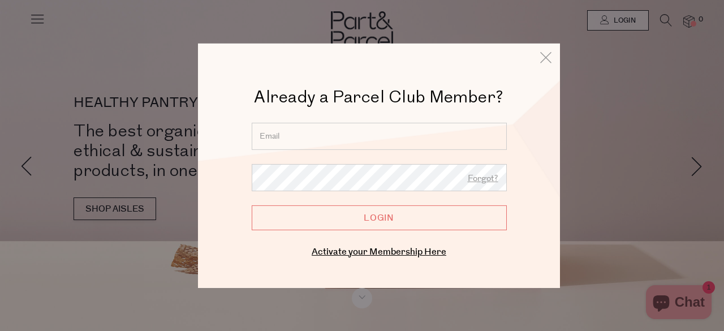
type input "[EMAIL_ADDRESS][DOMAIN_NAME]"
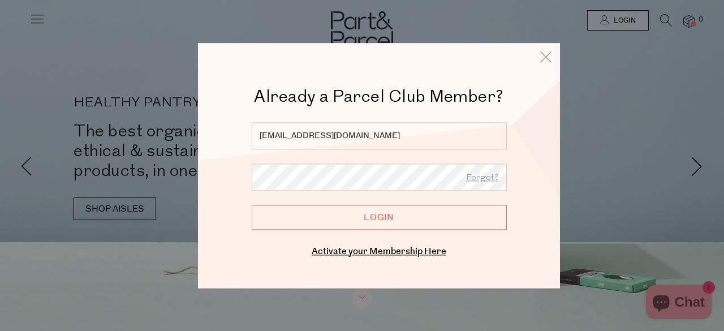
click at [346, 216] on input "Login" at bounding box center [379, 217] width 255 height 25
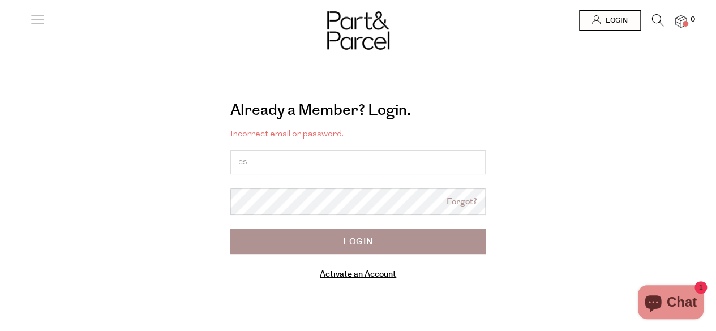
type input "e"
type input "[EMAIL_ADDRESS][DOMAIN_NAME]"
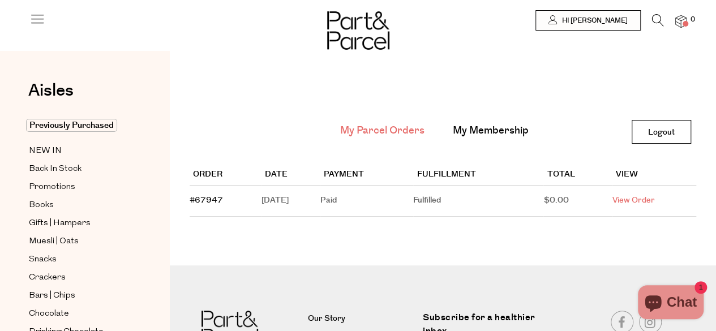
click at [640, 205] on link "View Order" at bounding box center [633, 200] width 42 height 11
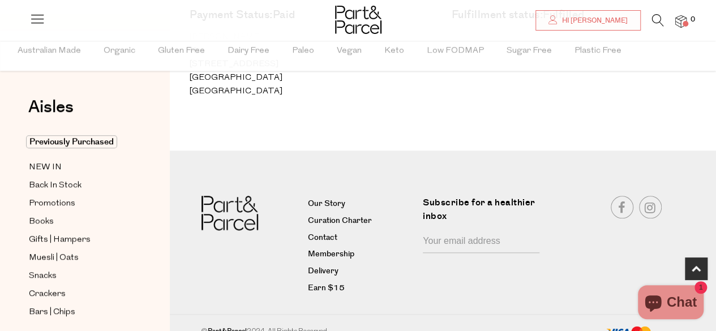
scroll to position [505, 0]
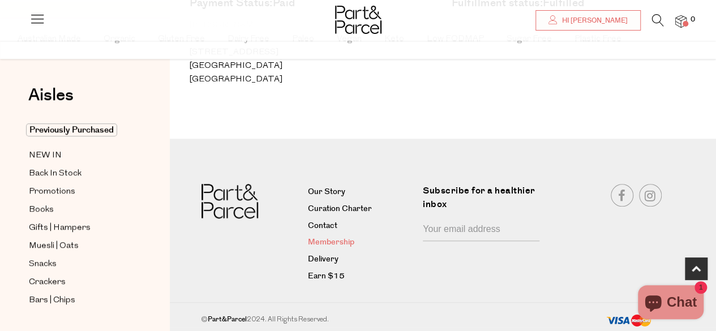
click at [341, 241] on link "Membership" at bounding box center [361, 243] width 106 height 14
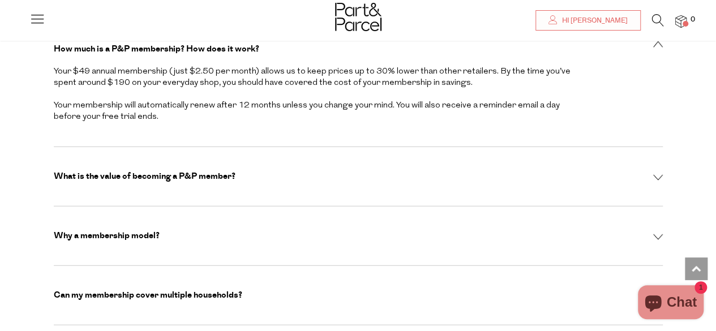
scroll to position [3455, 0]
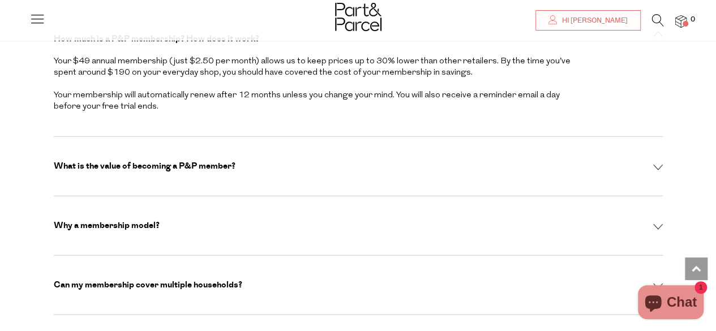
click at [656, 161] on div "What is the value of becoming a P&P member?" at bounding box center [358, 166] width 609 height 11
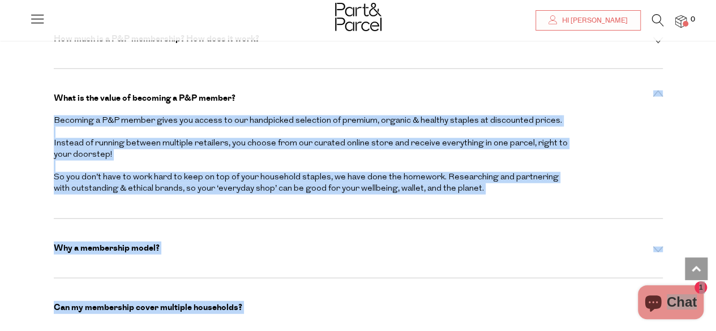
click at [659, 55] on div "Close dialog WOULD YOU LIKE $10 OFF YOUR FIRST ORDER? YES PLEASE NO THANKS Min …" at bounding box center [358, 165] width 716 height 331
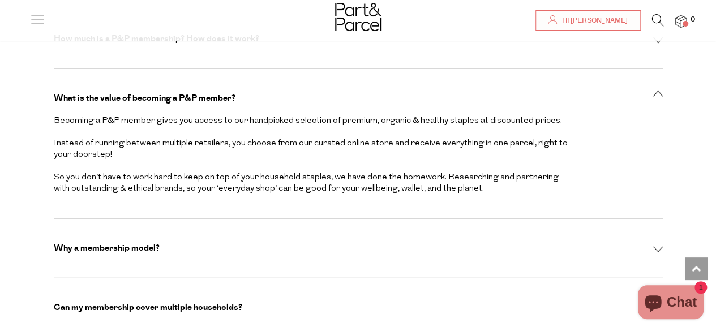
click at [646, 93] on div "What is the value of becoming a P&P member?" at bounding box center [358, 98] width 609 height 11
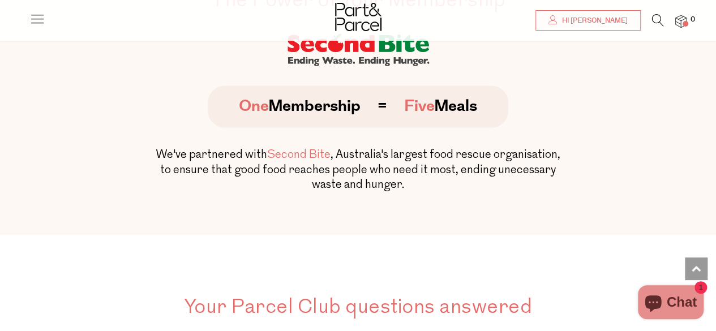
scroll to position [3130, 0]
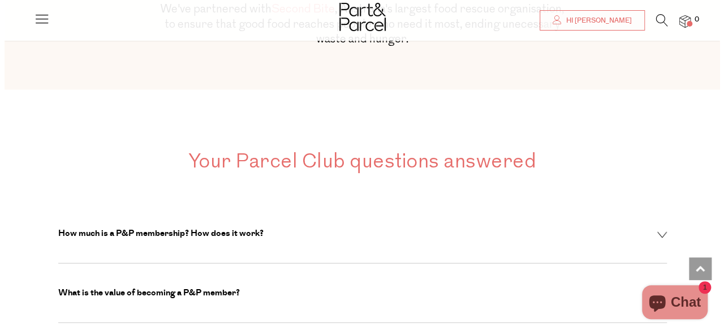
scroll to position [3280, 0]
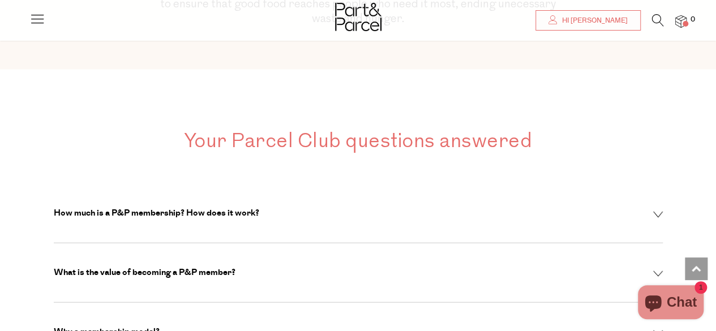
click at [34, 19] on icon at bounding box center [37, 19] width 16 height 16
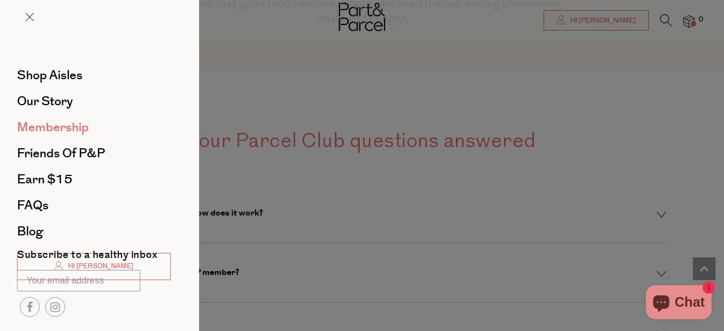
click at [77, 120] on span "Membership" at bounding box center [53, 127] width 72 height 18
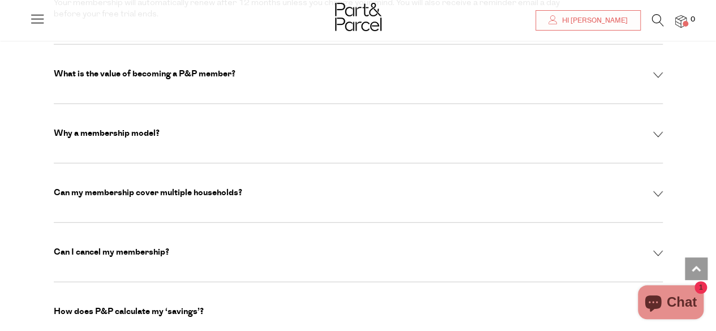
scroll to position [3548, 0]
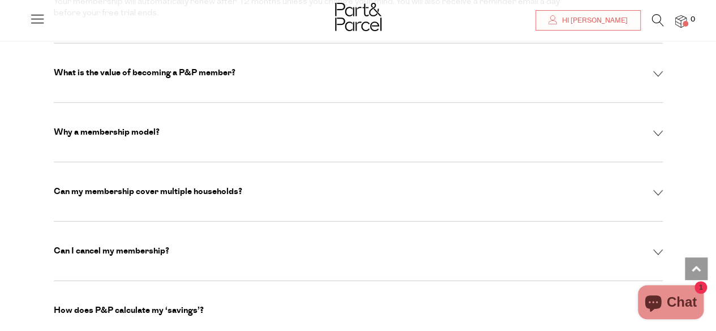
click at [235, 246] on div "Can I cancel my membership?" at bounding box center [358, 251] width 609 height 11
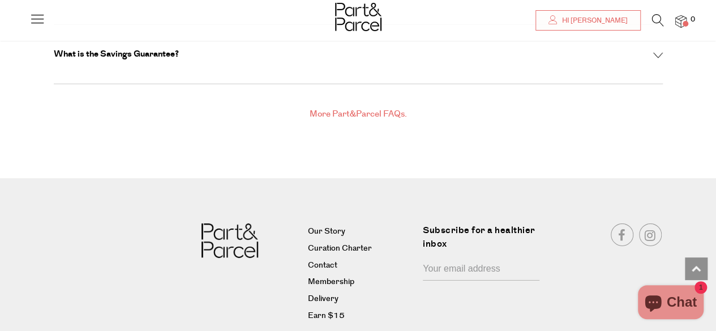
scroll to position [3905, 0]
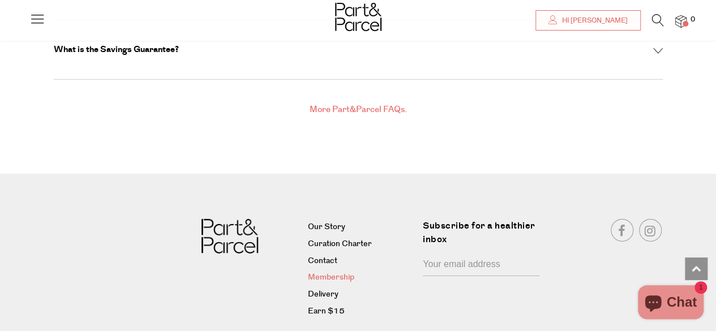
click at [341, 271] on link "Membership" at bounding box center [361, 278] width 106 height 14
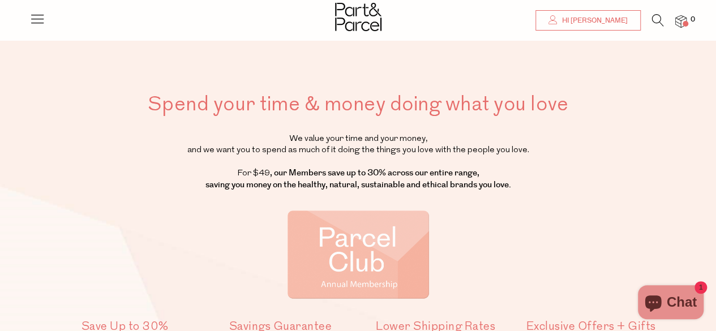
click at [588, 23] on span "Hi [PERSON_NAME]" at bounding box center [593, 21] width 68 height 10
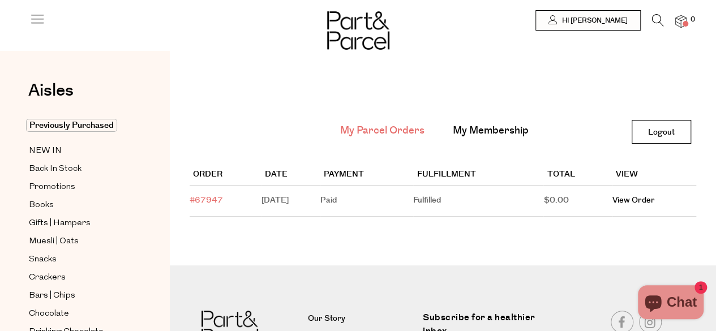
click at [213, 196] on link "#67947" at bounding box center [206, 200] width 33 height 11
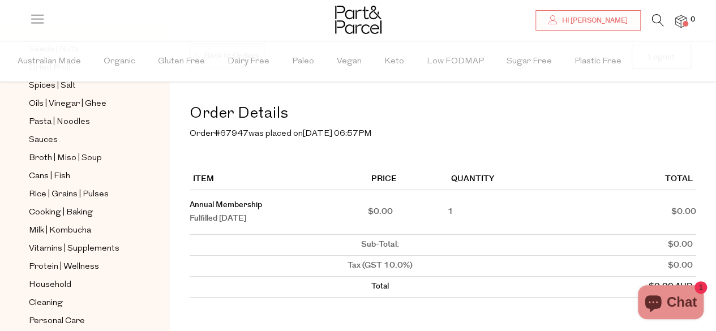
scroll to position [446, 0]
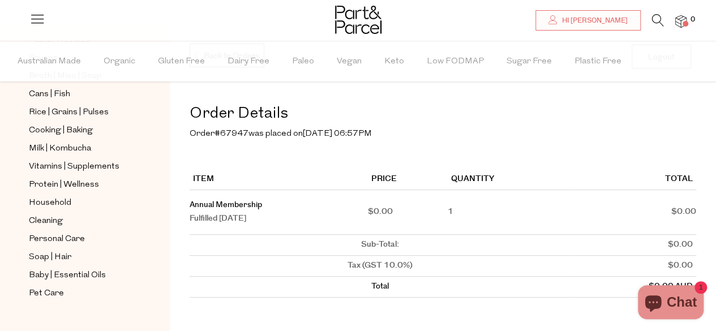
click at [675, 302] on span "Chat" at bounding box center [682, 302] width 30 height 17
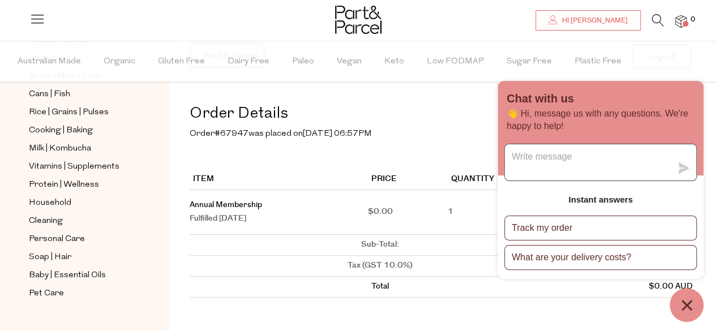
click at [556, 160] on textarea "Message us" at bounding box center [588, 162] width 166 height 36
type textarea "how can i cancel my menbership?"
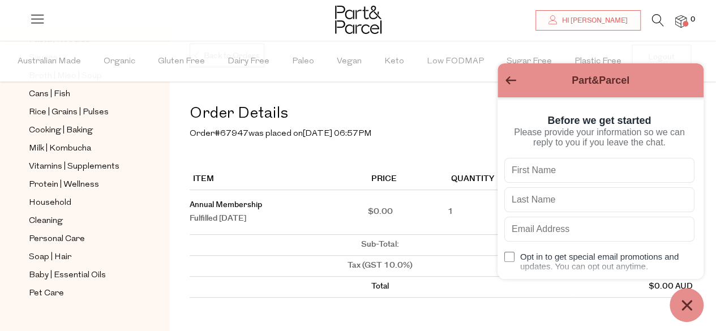
click at [567, 178] on input "text" at bounding box center [599, 170] width 190 height 25
drag, startPoint x: 567, startPoint y: 178, endPoint x: 589, endPoint y: 215, distance: 42.6
click at [589, 215] on div "Opt in to get special email promotions and updates. You can opt out anytime." at bounding box center [599, 219] width 190 height 122
type input "Esha"
type input "Vunnam"
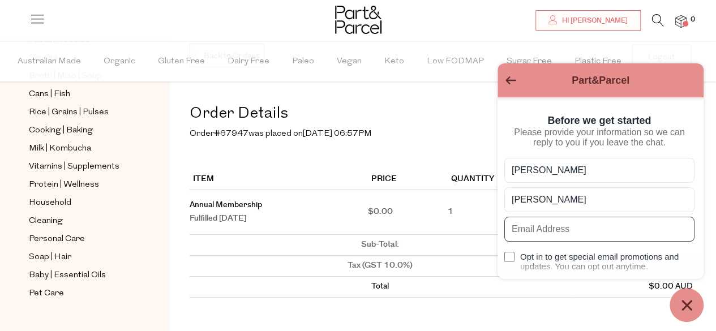
type input "brahmeswariven@gmail.com"
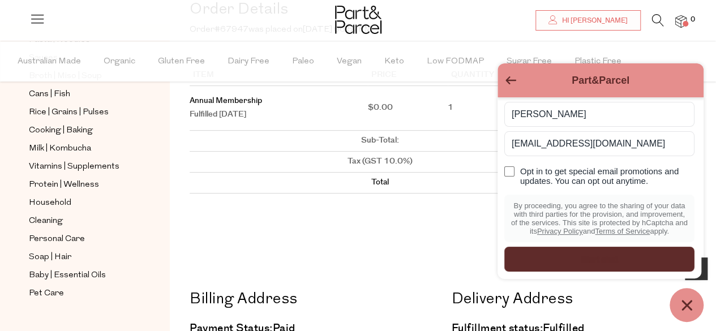
scroll to position [270, 0]
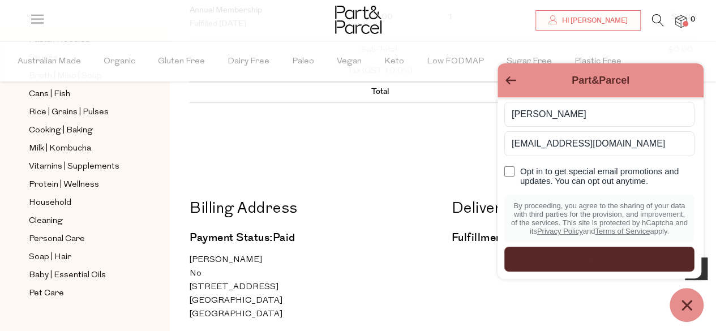
click at [584, 262] on div "Start chat" at bounding box center [599, 259] width 177 height 12
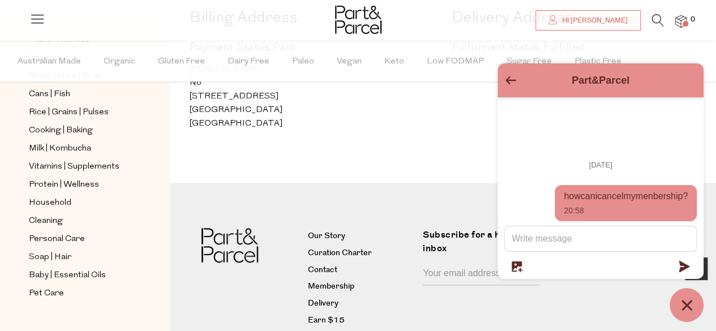
scroll to position [466, 0]
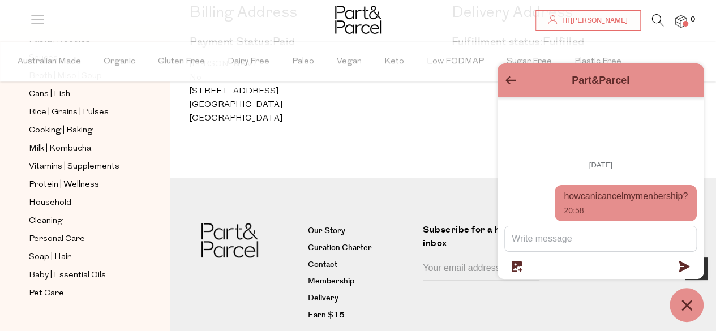
click at [682, 19] on img at bounding box center [680, 21] width 11 height 13
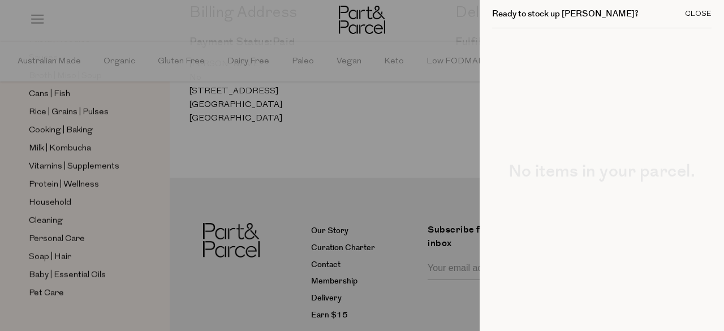
click at [685, 15] on div "Close" at bounding box center [698, 13] width 27 height 7
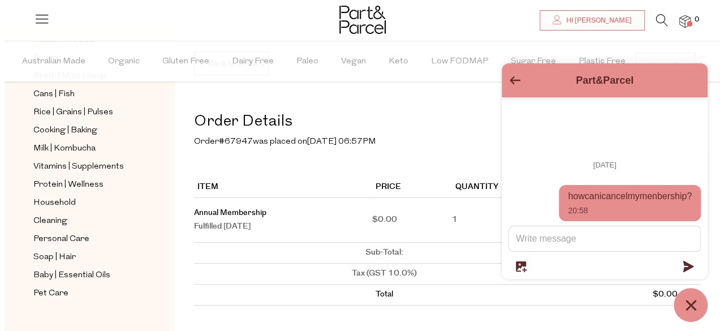
scroll to position [0, 0]
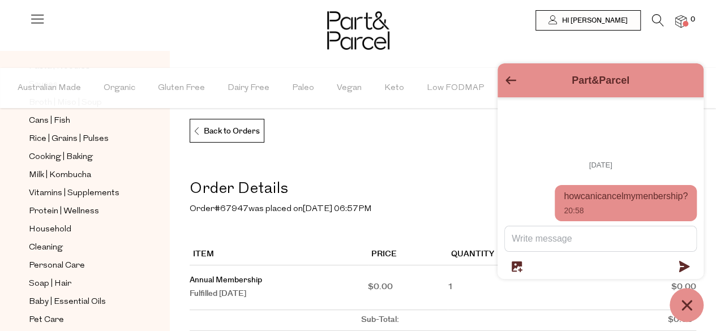
click at [563, 38] on div at bounding box center [358, 20] width 716 height 41
click at [33, 32] on div at bounding box center [358, 20] width 716 height 41
click at [39, 22] on icon at bounding box center [37, 19] width 16 height 16
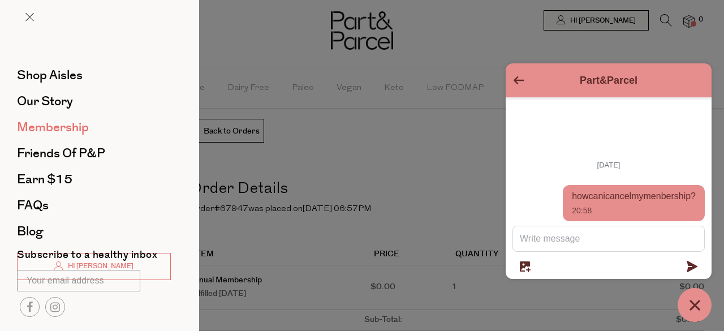
click at [51, 124] on span "Membership" at bounding box center [53, 127] width 72 height 18
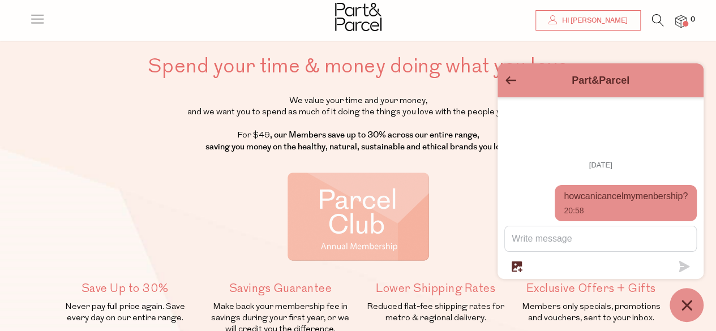
scroll to position [52, 0]
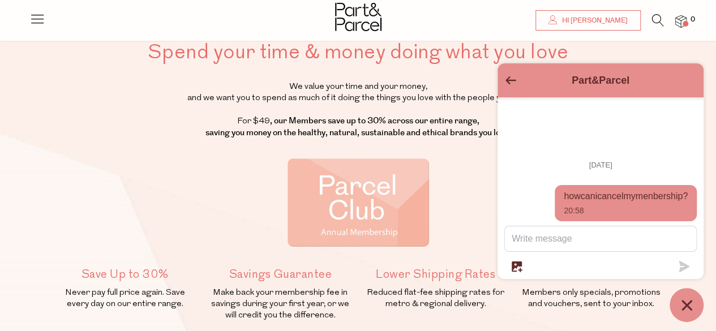
click at [376, 222] on img at bounding box center [357, 202] width 141 height 88
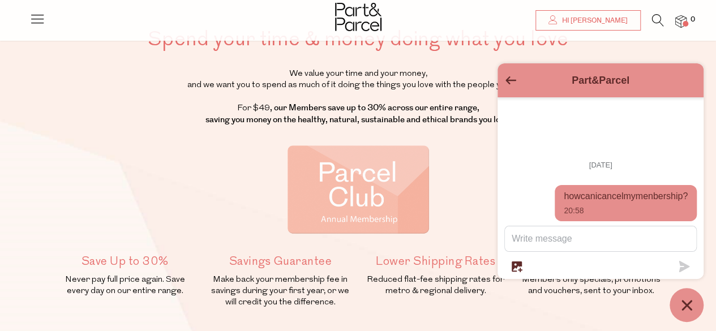
scroll to position [68, 0]
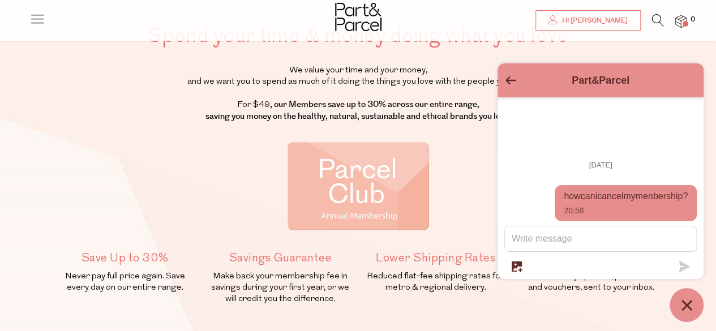
click at [510, 80] on icon "Go back to the main screen" at bounding box center [510, 80] width 11 height 8
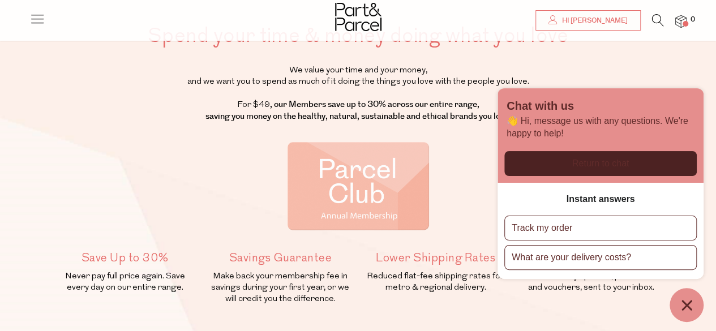
click at [679, 307] on icon "Chat window" at bounding box center [687, 305] width 18 height 18
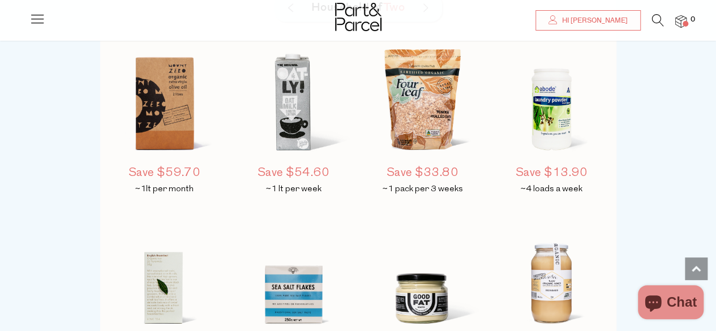
scroll to position [968, 0]
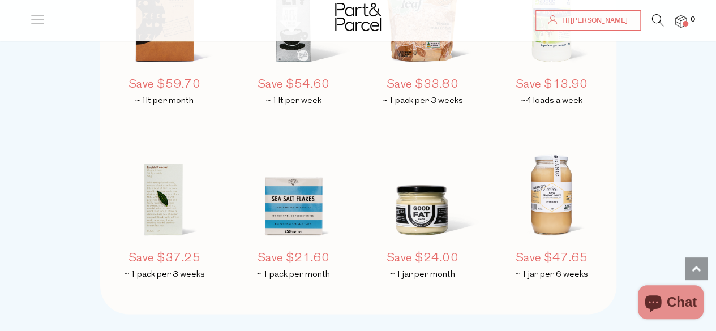
click at [44, 12] on icon at bounding box center [37, 19] width 16 height 16
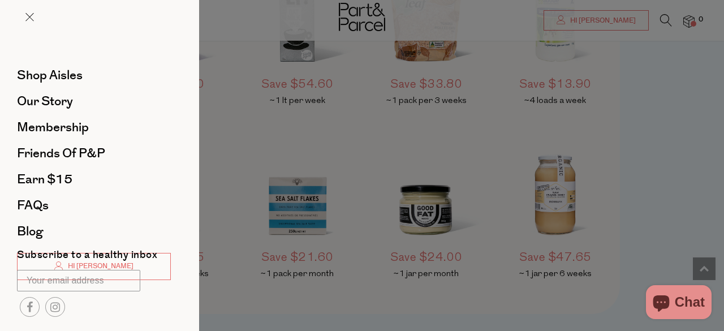
click at [520, 119] on div at bounding box center [362, 165] width 724 height 331
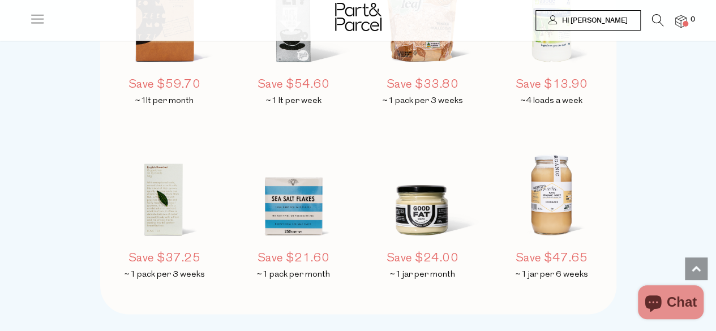
click at [607, 25] on span "Hi [PERSON_NAME]" at bounding box center [593, 21] width 68 height 10
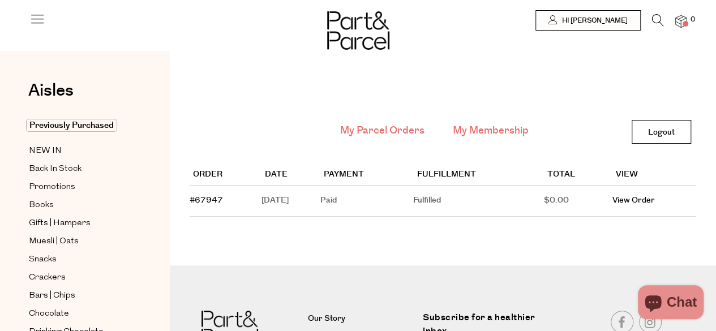
click at [494, 125] on link "My Membership" at bounding box center [491, 130] width 76 height 15
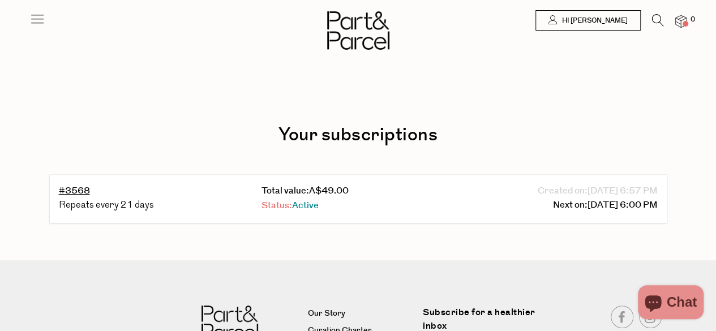
click at [310, 207] on span "Active" at bounding box center [305, 205] width 27 height 13
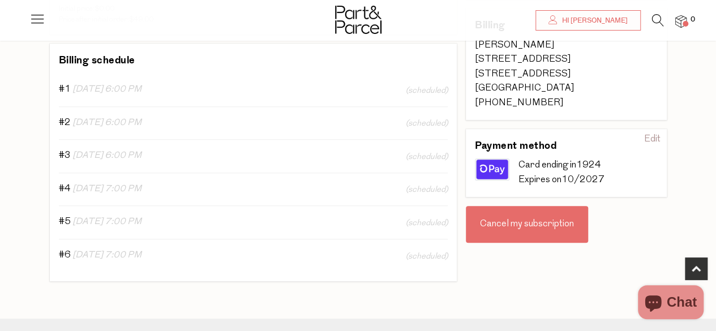
scroll to position [275, 0]
click at [528, 225] on div "Cancel my subscription" at bounding box center [527, 223] width 122 height 37
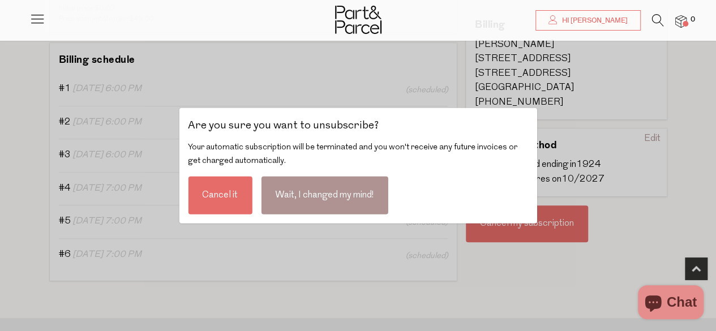
click at [235, 189] on div "Cancel it" at bounding box center [220, 196] width 64 height 38
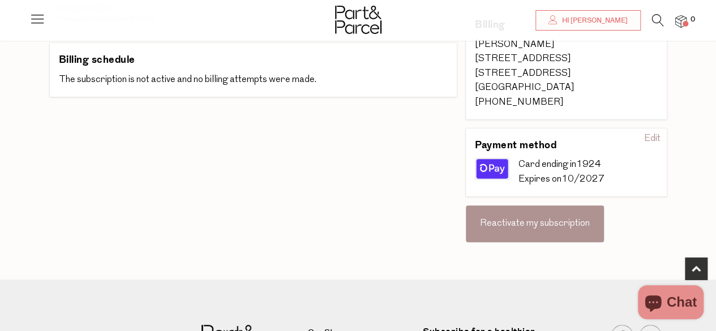
click at [655, 139] on div "Edit" at bounding box center [651, 139] width 25 height 18
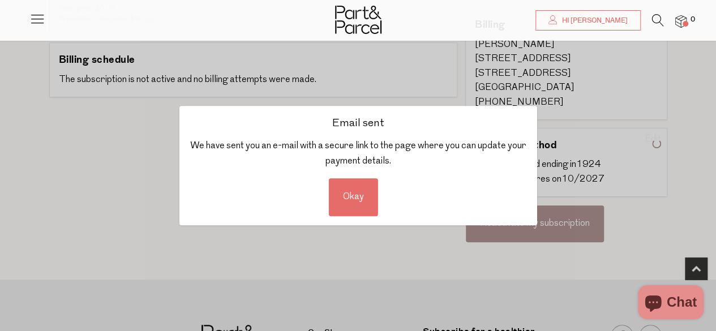
click at [352, 188] on div "Okay" at bounding box center [353, 197] width 49 height 38
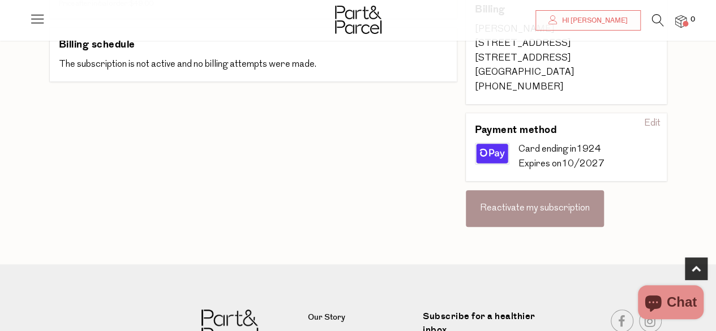
scroll to position [291, 0]
click at [650, 117] on div "Edit" at bounding box center [651, 123] width 25 height 18
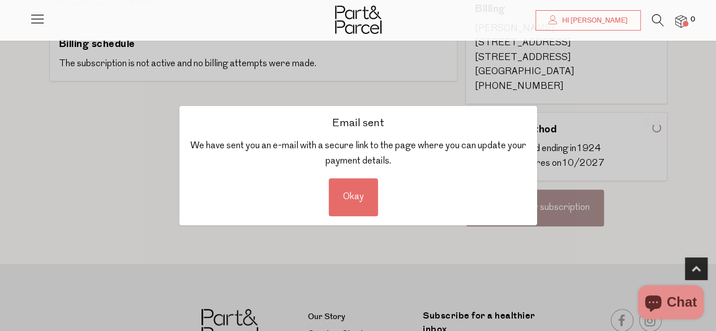
click at [363, 197] on div "Okay" at bounding box center [353, 197] width 49 height 38
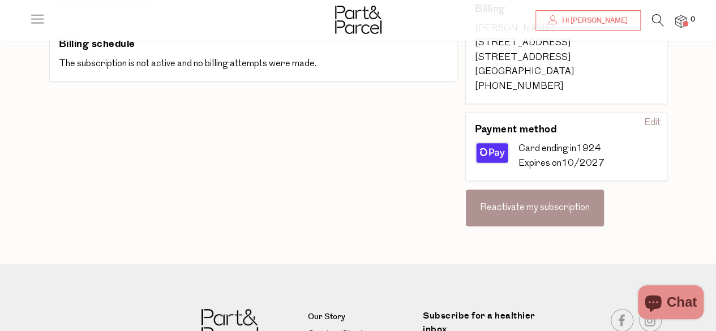
scroll to position [0, 0]
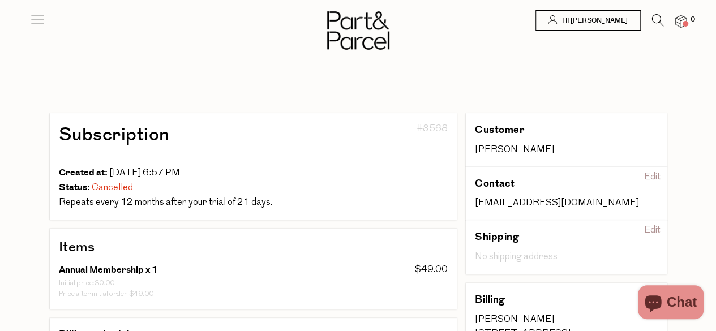
click at [358, 29] on img at bounding box center [358, 30] width 62 height 38
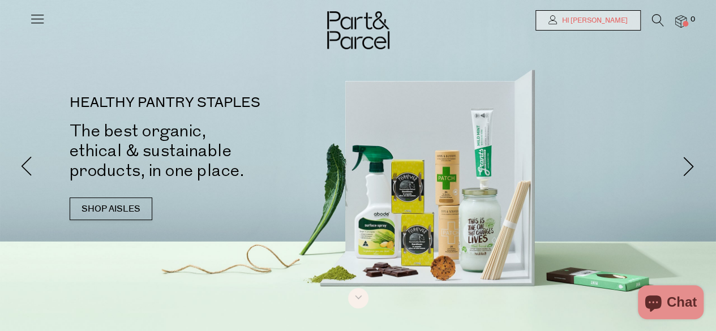
click at [585, 14] on link "Hi [PERSON_NAME]" at bounding box center [587, 20] width 105 height 20
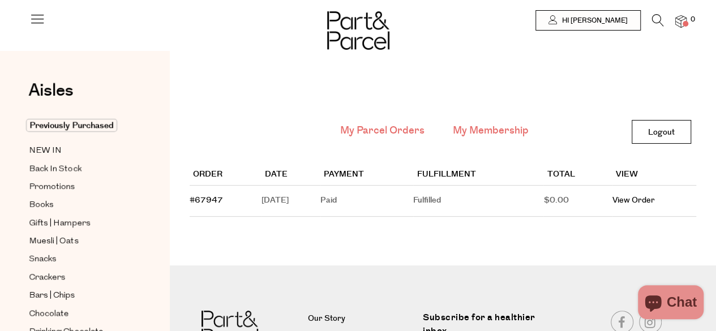
click at [479, 127] on link "My Membership" at bounding box center [491, 130] width 76 height 15
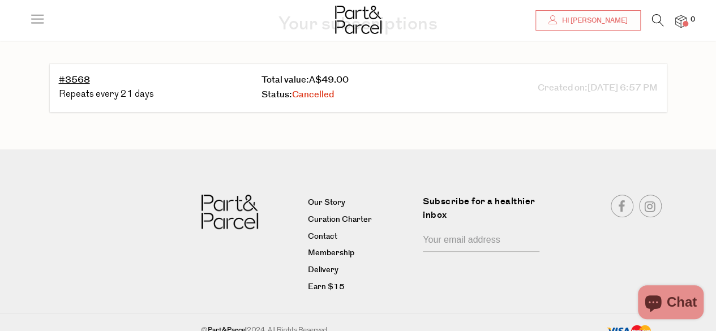
scroll to position [121, 0]
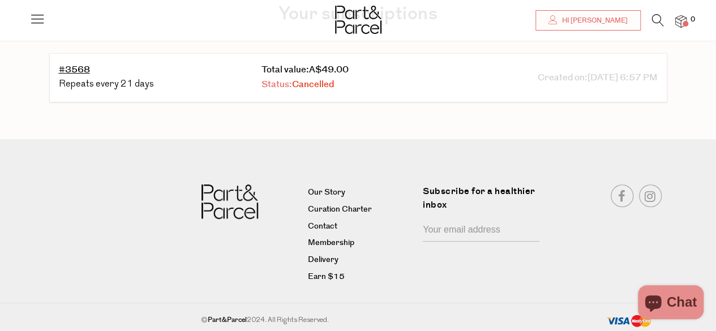
click at [308, 80] on span "Cancelled" at bounding box center [313, 84] width 42 height 13
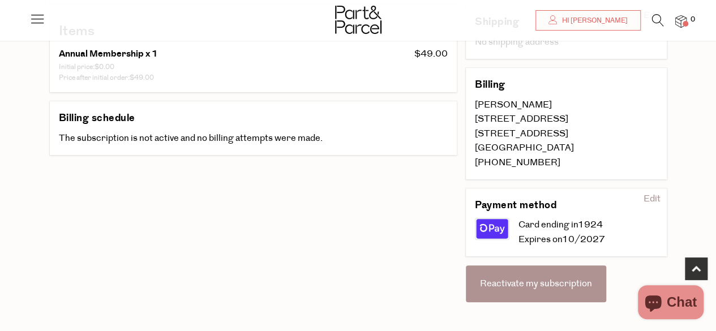
scroll to position [216, 0]
click at [653, 201] on div "Edit" at bounding box center [651, 199] width 25 height 18
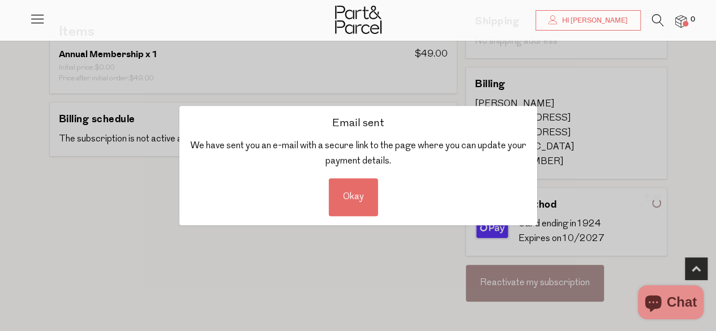
click at [363, 184] on div "Okay" at bounding box center [353, 197] width 49 height 38
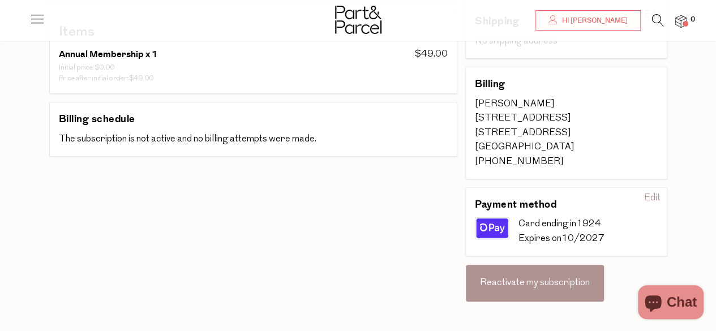
scroll to position [0, 0]
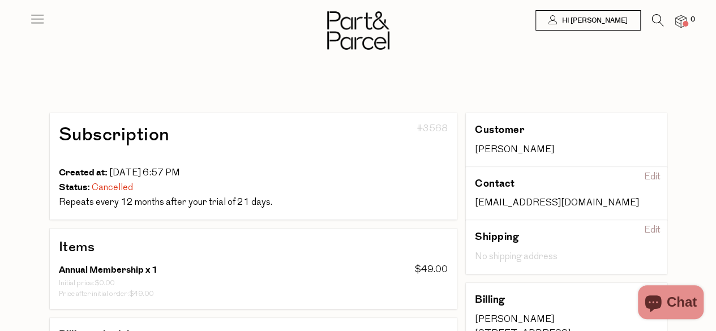
click at [242, 203] on span "21 days" at bounding box center [196, 202] width 150 height 9
click at [130, 169] on span "07/27/2025 6:57 PM" at bounding box center [144, 173] width 71 height 9
click at [605, 19] on span "Hi [PERSON_NAME]" at bounding box center [593, 21] width 68 height 10
